Goal: Share content

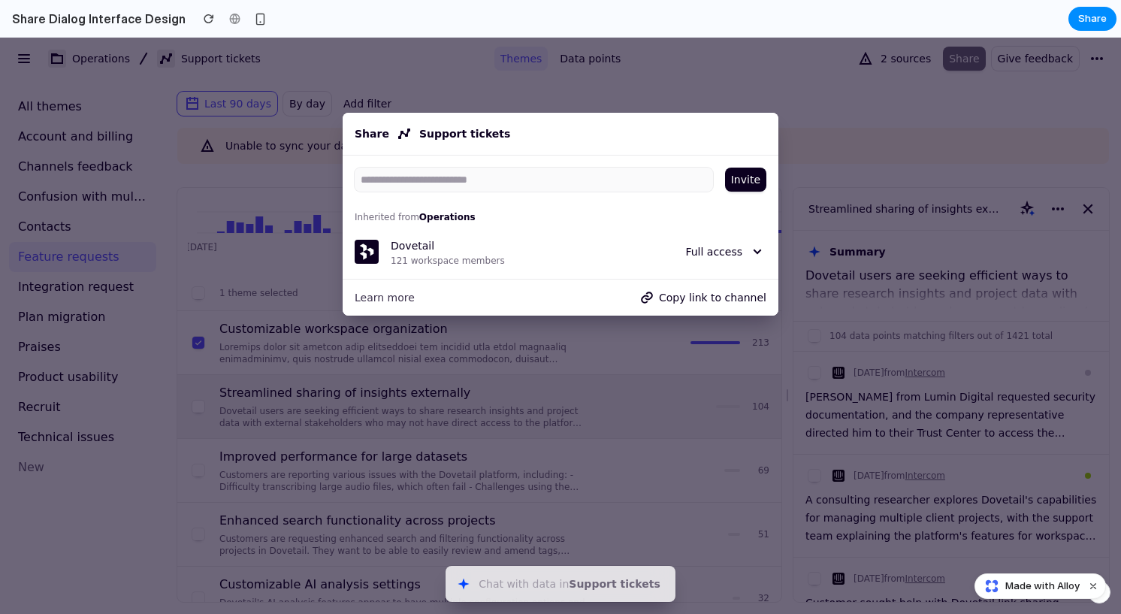
click at [574, 587] on button "Chat with data in Support tickets ⌘ J" at bounding box center [560, 584] width 230 height 36
click at [523, 126] on div "Share Support tickets" at bounding box center [560, 134] width 418 height 24
click at [400, 219] on div "Inherited from Operations" at bounding box center [561, 217] width 412 height 15
click at [400, 256] on div "121 workspace members" at bounding box center [448, 261] width 114 height 12
click at [384, 292] on span "Learn more" at bounding box center [385, 297] width 60 height 18
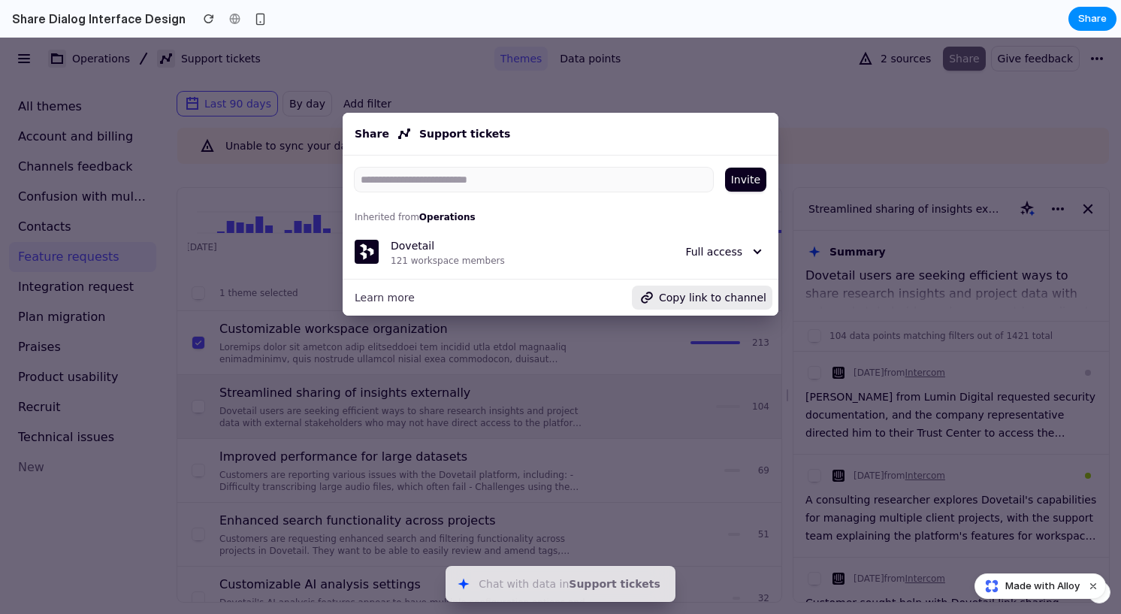
click at [719, 297] on span "Copy link to channel" at bounding box center [712, 297] width 107 height 18
click at [725, 232] on div "Inherited from Operations Dovetail 121 workspace members Full access" at bounding box center [560, 238] width 436 height 57
click at [725, 240] on button "Full access" at bounding box center [725, 252] width 93 height 24
click at [733, 182] on span "Invite" at bounding box center [745, 179] width 29 height 18
click at [538, 106] on div at bounding box center [560, 326] width 1121 height 576
